Goal: Task Accomplishment & Management: Complete application form

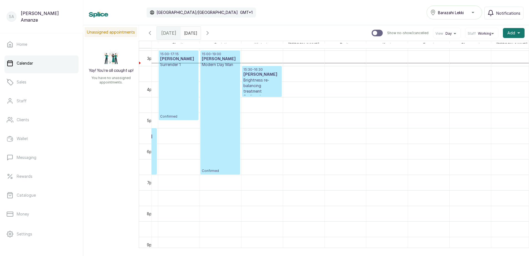
scroll to position [464, 34]
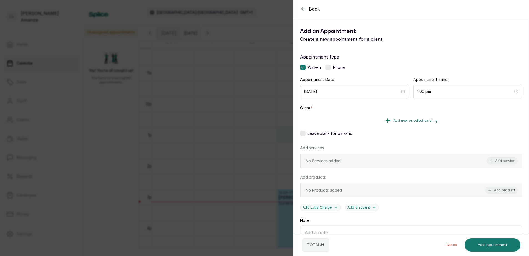
click at [403, 120] on span "Add new or select existing" at bounding box center [415, 120] width 45 height 4
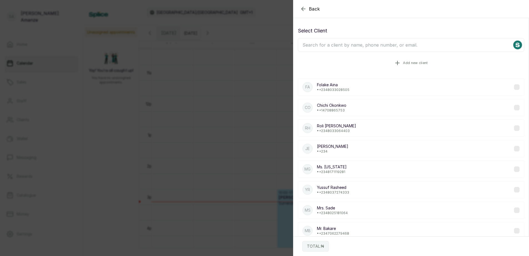
click at [403, 61] on span "Add new client" at bounding box center [415, 63] width 25 height 4
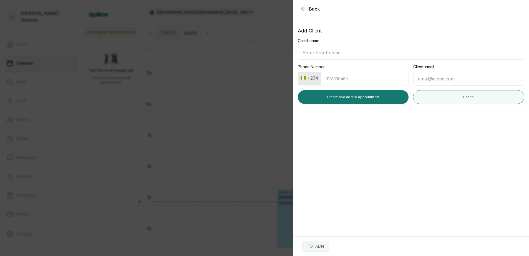
click at [344, 47] on input "Client name" at bounding box center [411, 53] width 226 height 14
type input "[PERSON_NAME]"
click at [356, 97] on button "Create and add to appointment" at bounding box center [353, 97] width 111 height 14
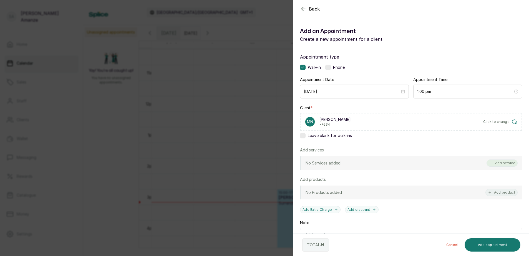
click at [502, 163] on button "Add service" at bounding box center [501, 163] width 31 height 7
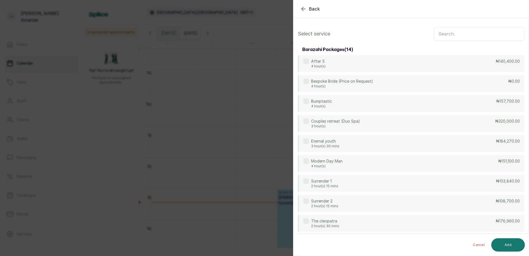
click at [478, 35] on input "text" at bounding box center [479, 34] width 90 height 14
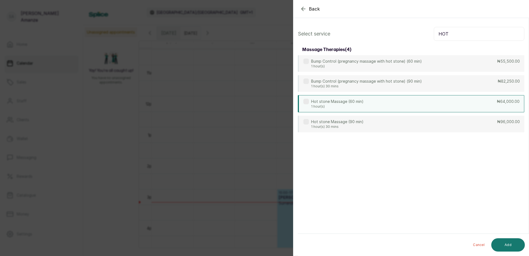
type input "HOT"
click at [373, 105] on div "Hot stone Massage (60 min) 1 hour(s) ₦64,000.00" at bounding box center [411, 103] width 226 height 17
click at [502, 244] on button "Add" at bounding box center [508, 244] width 34 height 13
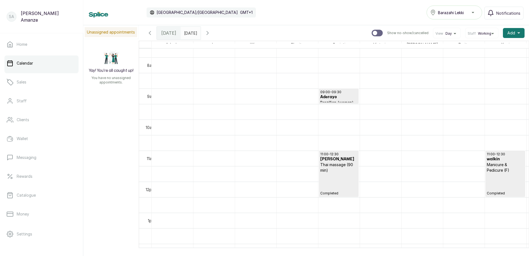
scroll to position [381, 0]
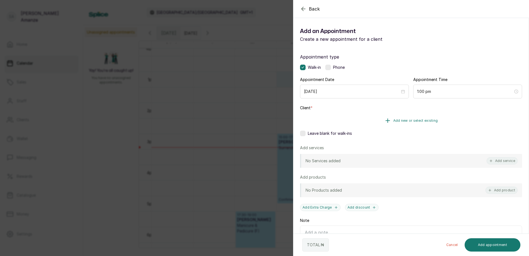
click at [399, 120] on span "Add new or select existing" at bounding box center [415, 120] width 45 height 4
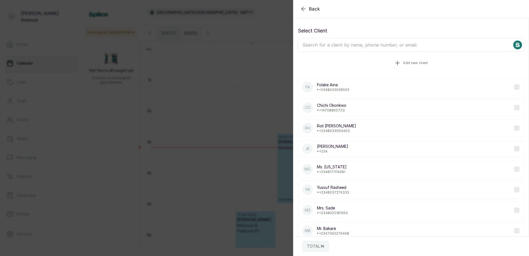
click at [404, 62] on span "Add new client" at bounding box center [415, 63] width 25 height 4
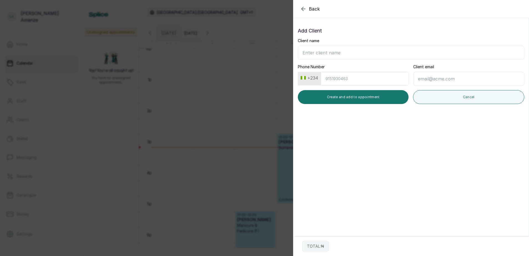
click at [350, 52] on input "Client name" at bounding box center [411, 53] width 226 height 14
type input "[PERSON_NAME]"
click at [360, 98] on button "Create and add to appointment" at bounding box center [353, 97] width 111 height 14
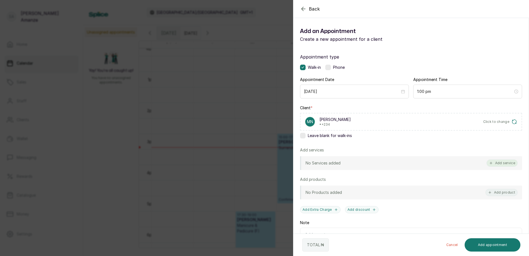
click at [501, 163] on button "Add service" at bounding box center [501, 163] width 31 height 7
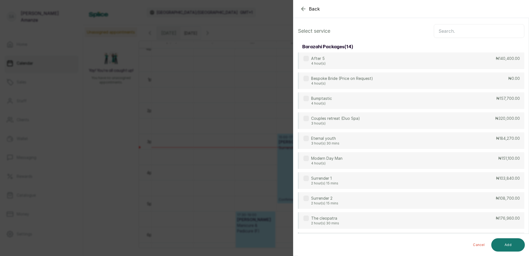
scroll to position [0, 0]
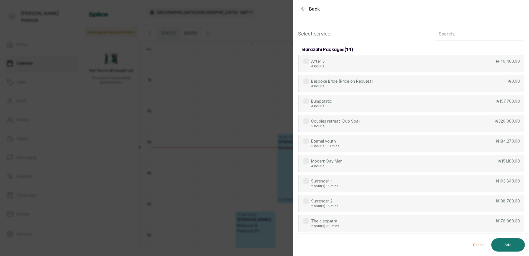
click at [452, 34] on input "text" at bounding box center [479, 34] width 90 height 14
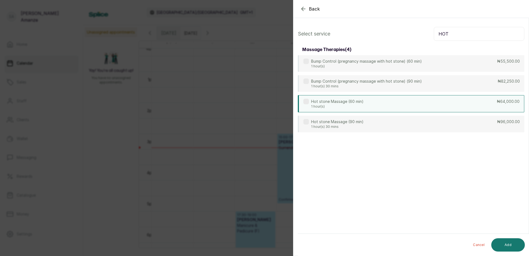
type input "HOT"
click at [407, 106] on div "Hot stone Massage (60 min) 1 hour(s) ₦64,000.00" at bounding box center [411, 103] width 226 height 17
click at [514, 246] on button "Add" at bounding box center [508, 244] width 34 height 13
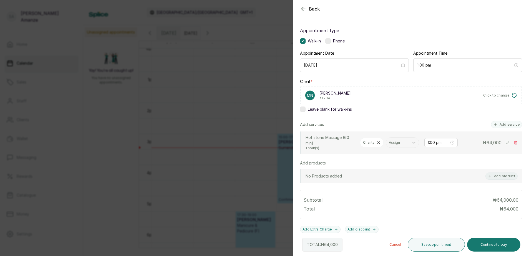
scroll to position [55, 0]
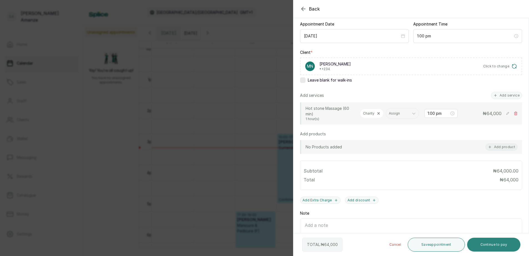
click at [484, 243] on button "Continue to pay" at bounding box center [494, 245] width 54 height 14
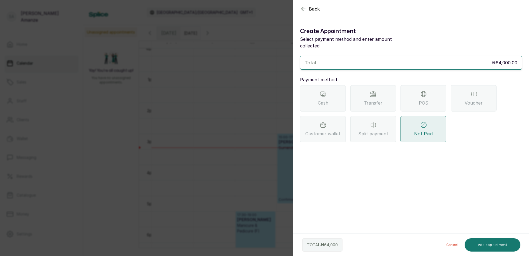
scroll to position [0, 0]
click at [367, 100] on span "Transfer" at bounding box center [373, 103] width 19 height 7
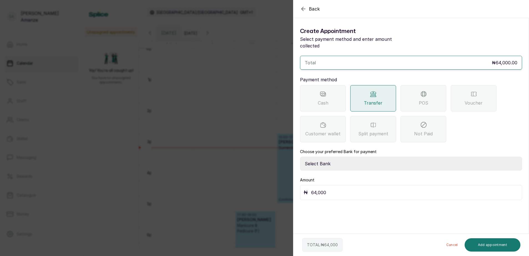
click at [345, 160] on select "Select Bank BARAZAHI LIMITED Access Bank TRACTION/TR BARAZAHI Paystack-Titan Ba…" at bounding box center [411, 164] width 222 height 14
select select "3da602f6-cb5f-407a-81f6-dc86d0307638"
click at [300, 157] on select "Select Bank BARAZAHI LIMITED Access Bank TRACTION/TR BARAZAHI Paystack-Titan Ba…" at bounding box center [411, 164] width 222 height 14
click at [485, 240] on button "Add appointment" at bounding box center [492, 244] width 56 height 13
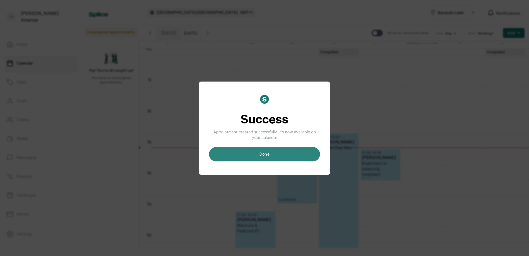
click at [267, 155] on button "done" at bounding box center [264, 154] width 111 height 14
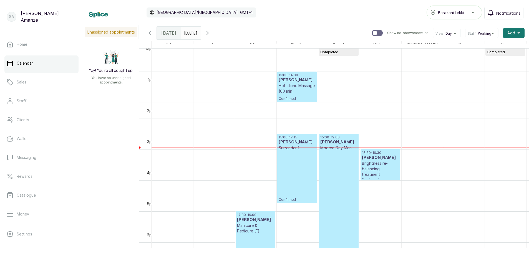
click at [292, 93] on p "Hot stone Massage (60 min)" at bounding box center [297, 88] width 37 height 11
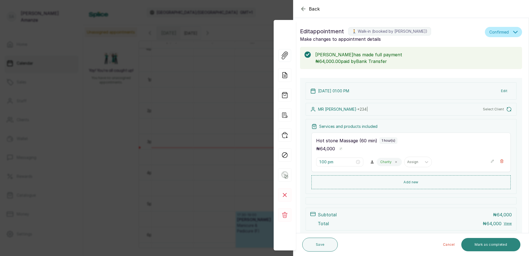
click at [491, 245] on button "Mark as completed" at bounding box center [490, 244] width 59 height 13
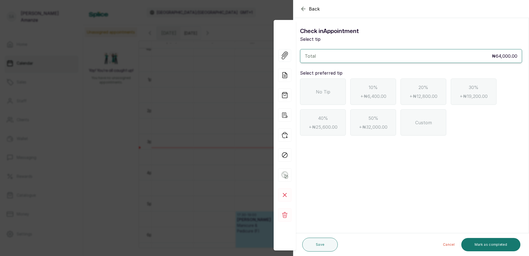
click at [322, 96] on div "No Tip" at bounding box center [323, 92] width 46 height 26
click at [478, 238] on button "Mark as completed" at bounding box center [490, 244] width 59 height 13
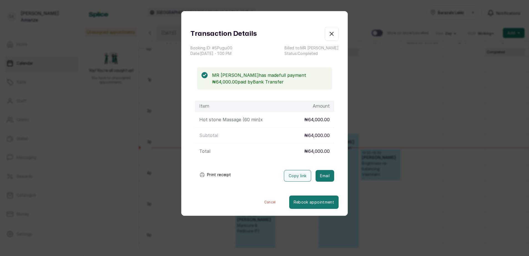
click at [216, 173] on button "Print receipt" at bounding box center [215, 174] width 41 height 11
